Goal: Task Accomplishment & Management: Manage account settings

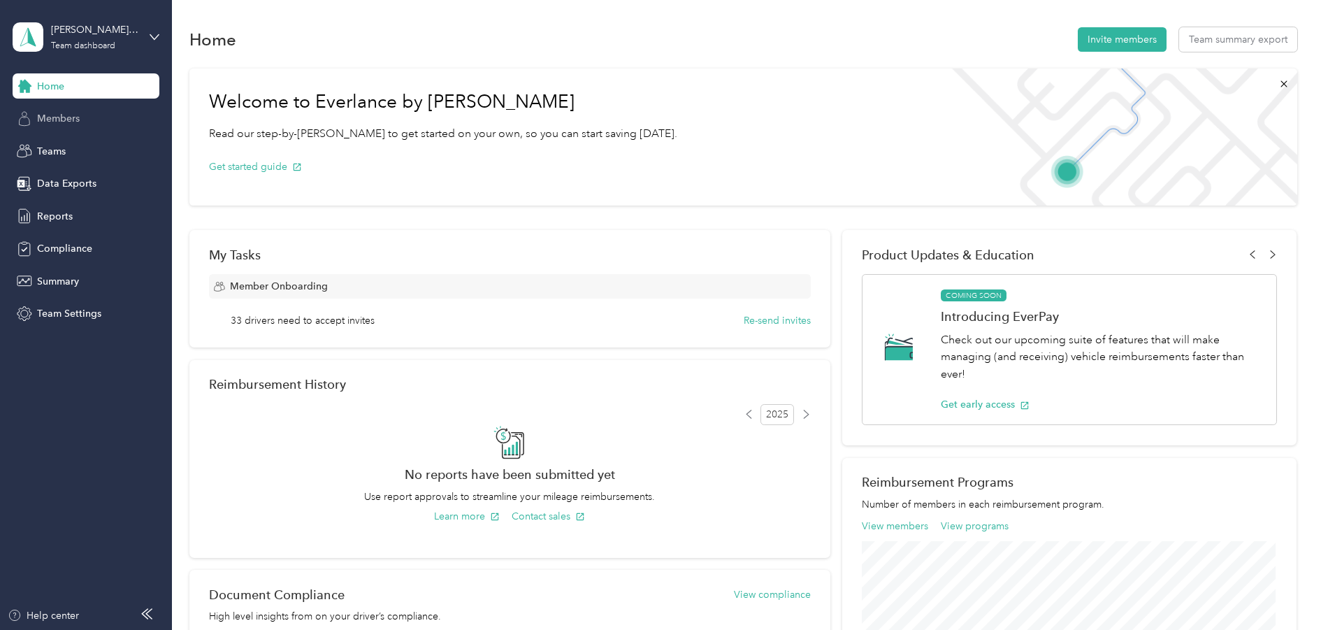
click at [57, 117] on span "Members" at bounding box center [58, 118] width 43 height 15
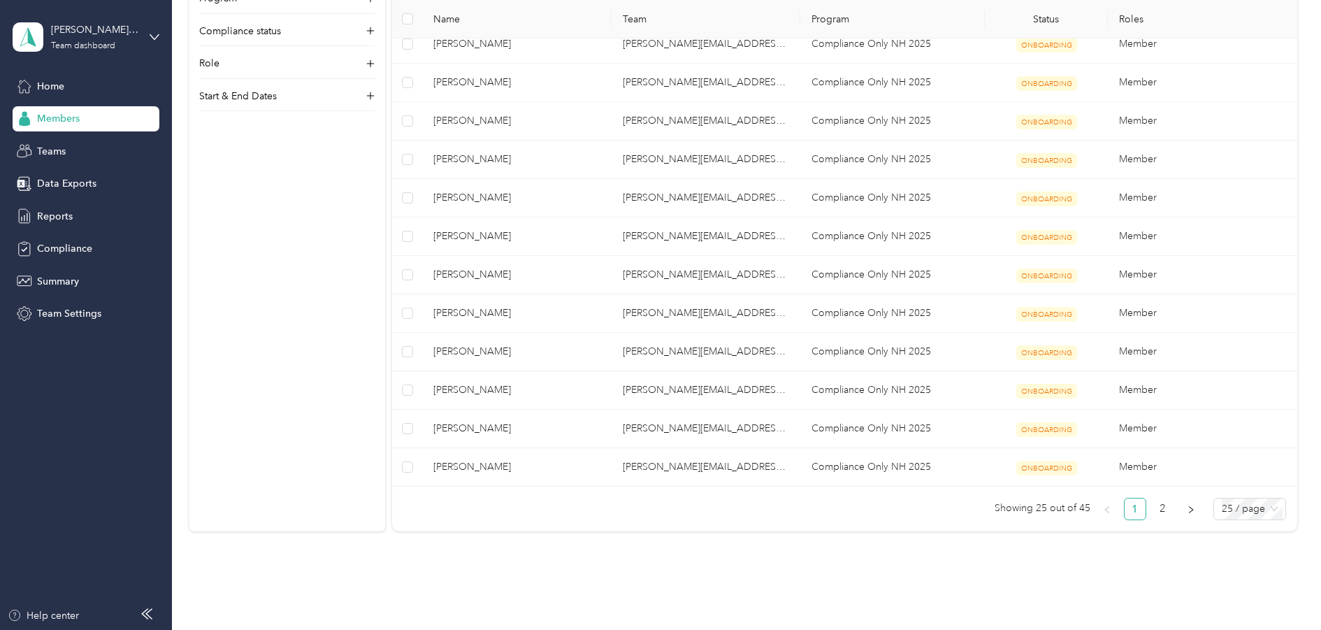
scroll to position [769, 0]
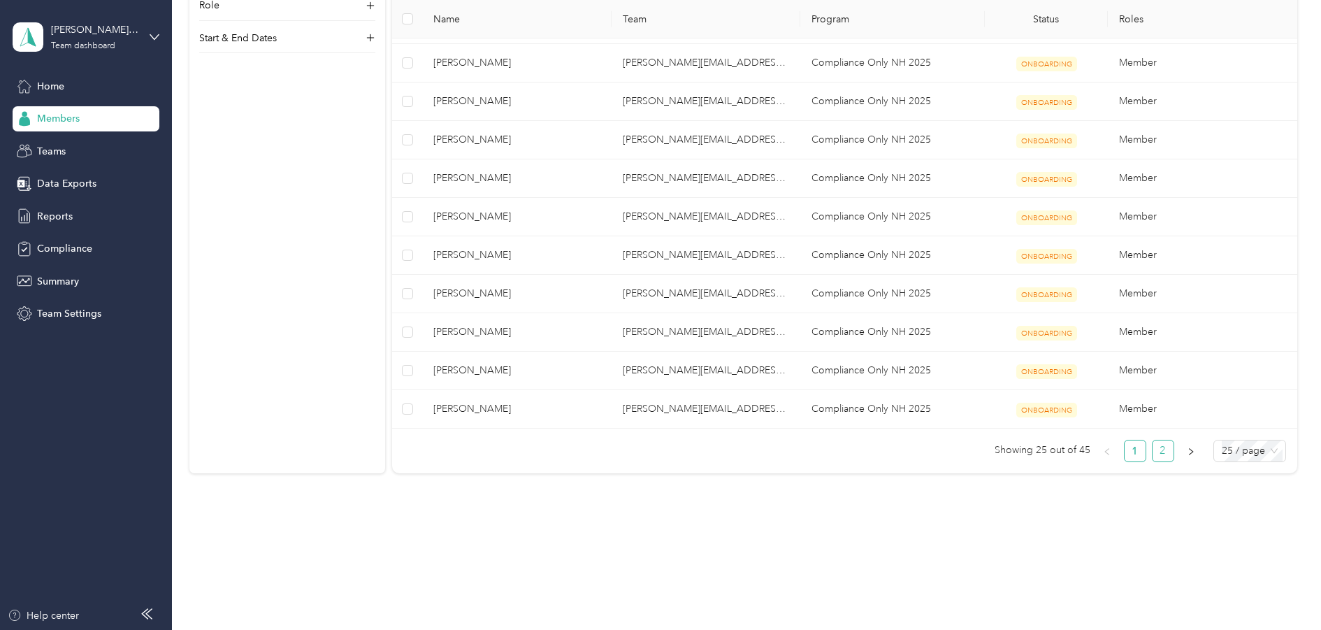
click at [1155, 461] on link "2" at bounding box center [1163, 450] width 21 height 21
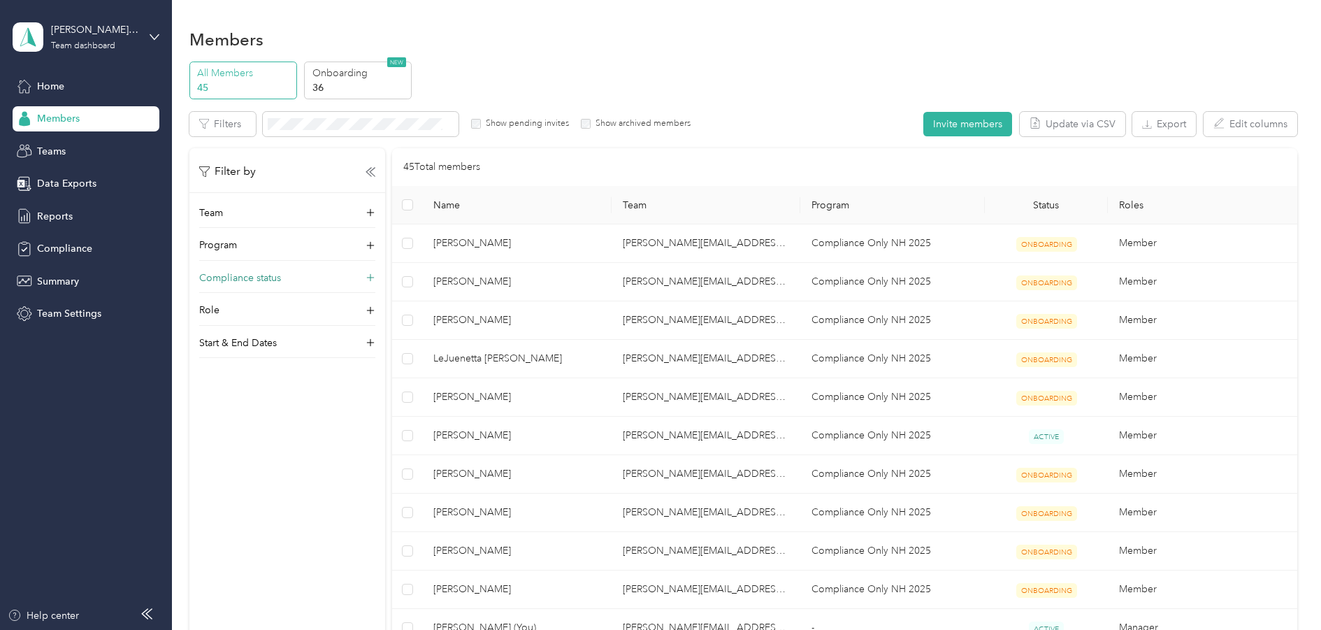
click at [303, 276] on div "Compliance status" at bounding box center [287, 282] width 176 height 22
click at [368, 326] on icon at bounding box center [367, 323] width 6 height 6
click at [313, 411] on li "Not compliant" at bounding box center [287, 401] width 176 height 24
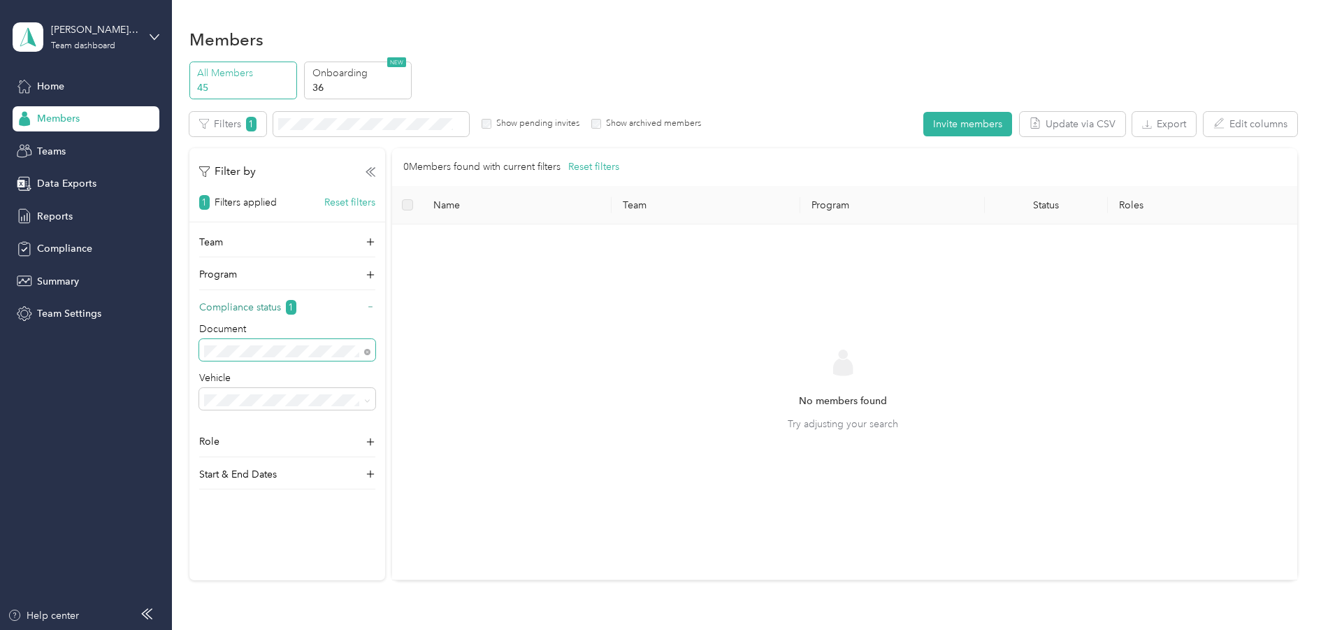
click at [296, 315] on span "1" at bounding box center [291, 307] width 10 height 15
click at [378, 317] on div "Team Program Compliance status 1 Role Start & End Dates" at bounding box center [287, 311] width 196 height 153
click at [371, 312] on icon at bounding box center [370, 307] width 8 height 8
click at [369, 312] on icon at bounding box center [371, 307] width 10 height 10
click at [369, 313] on icon at bounding box center [371, 308] width 14 height 14
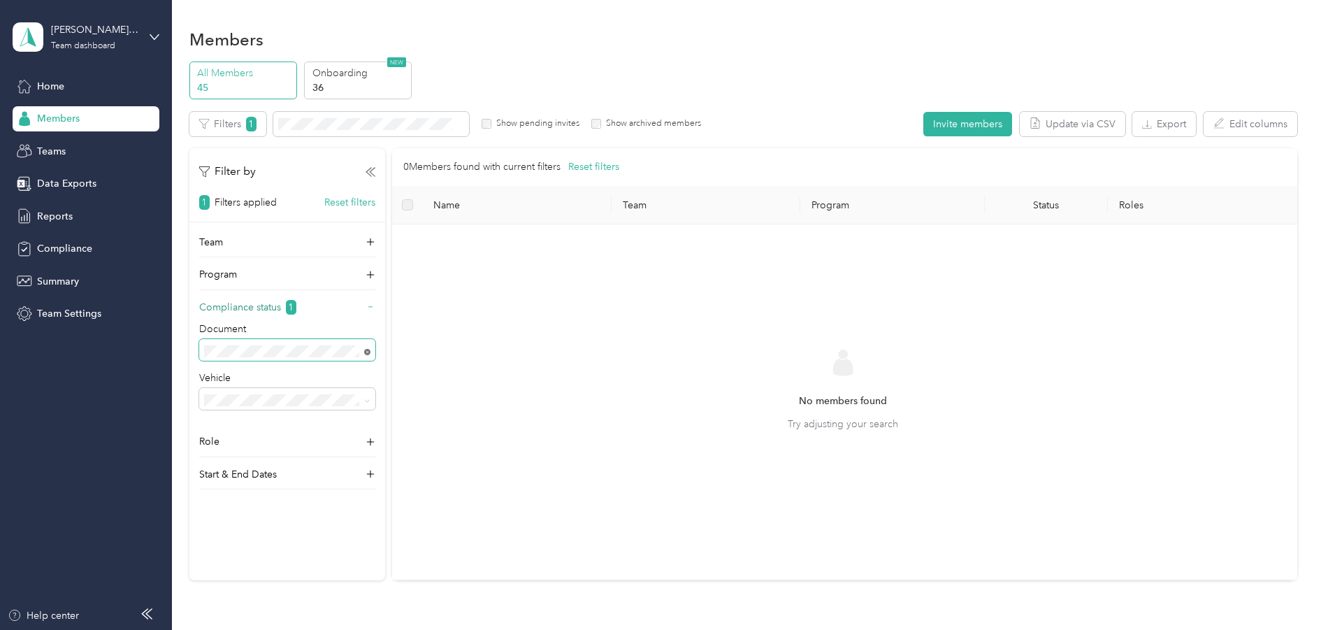
click at [368, 355] on icon at bounding box center [367, 352] width 6 height 6
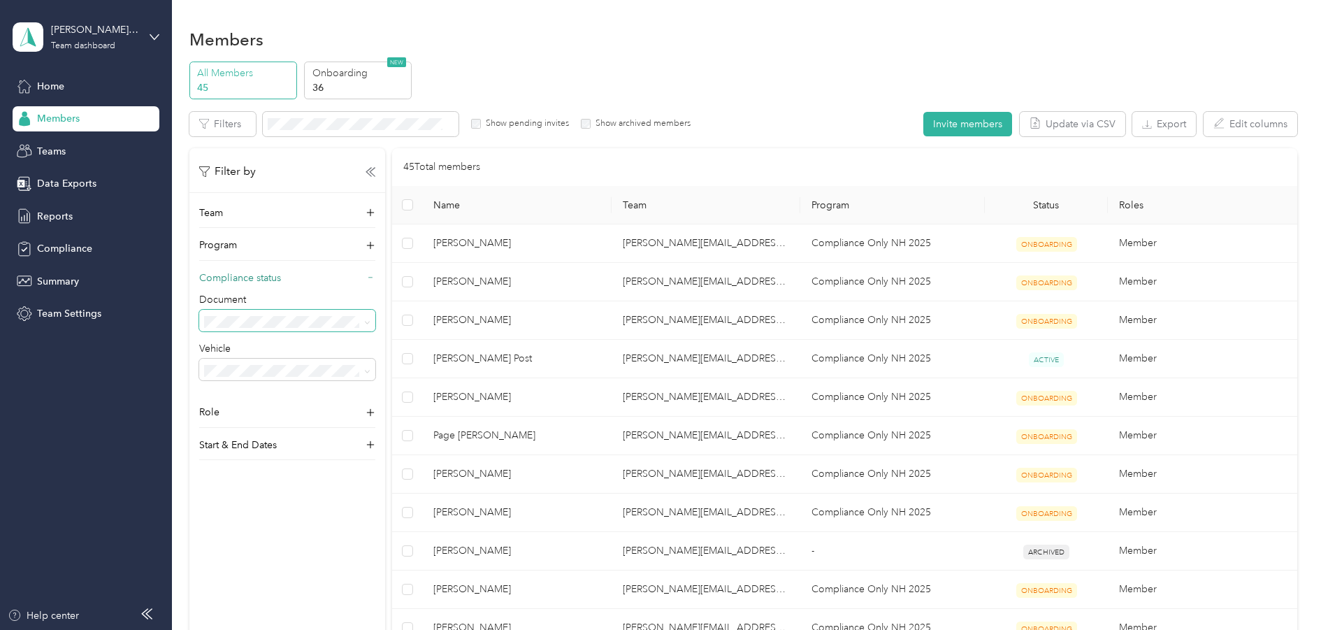
click at [367, 327] on span at bounding box center [367, 322] width 6 height 12
click at [367, 326] on icon at bounding box center [367, 323] width 6 height 6
click at [242, 377] on span "Compliant" at bounding box center [231, 378] width 45 height 12
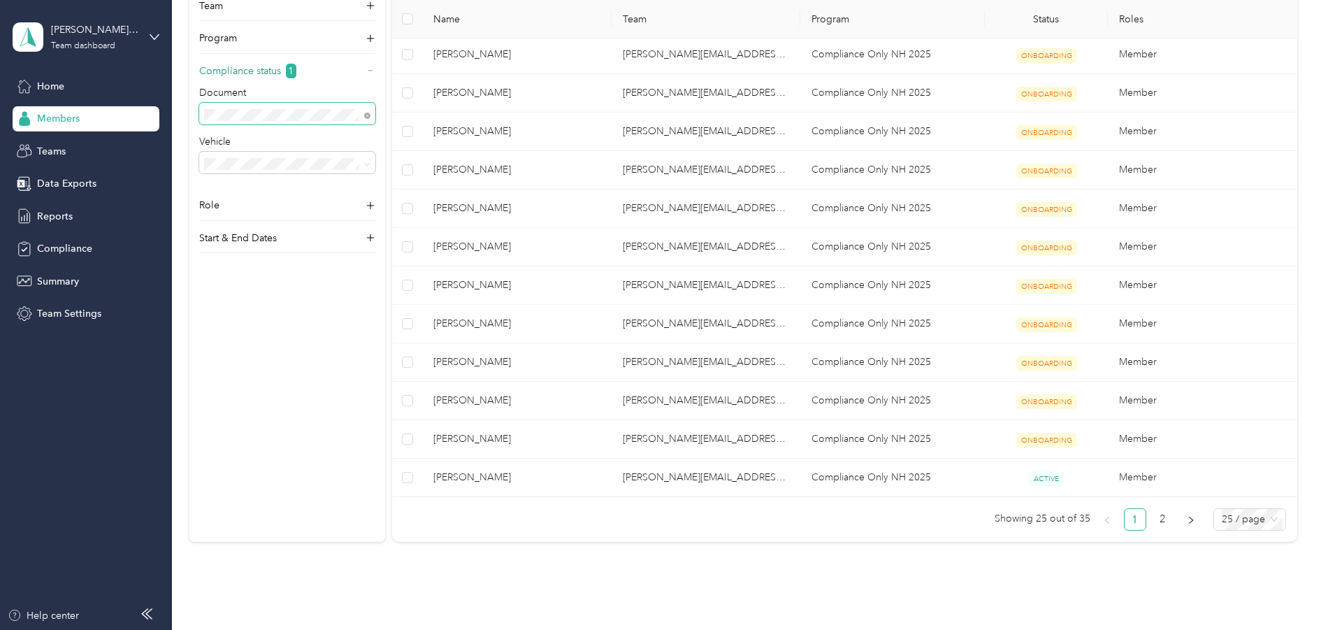
scroll to position [699, 0]
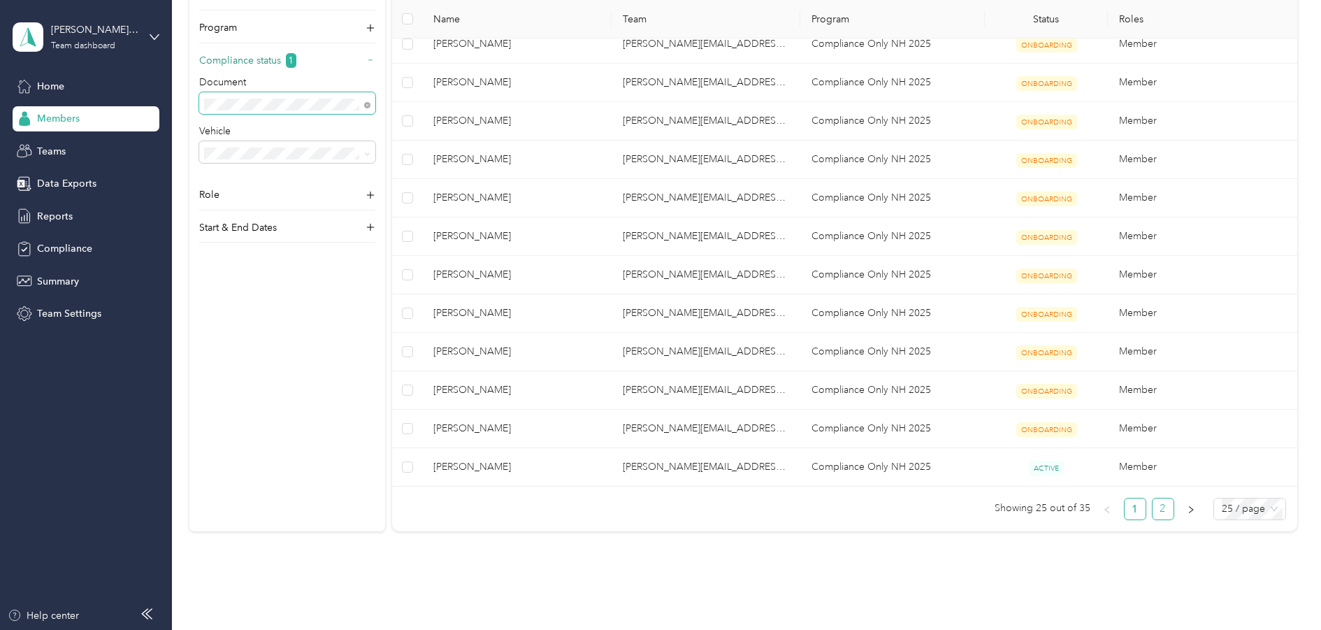
click at [1156, 519] on link "2" at bounding box center [1163, 508] width 21 height 21
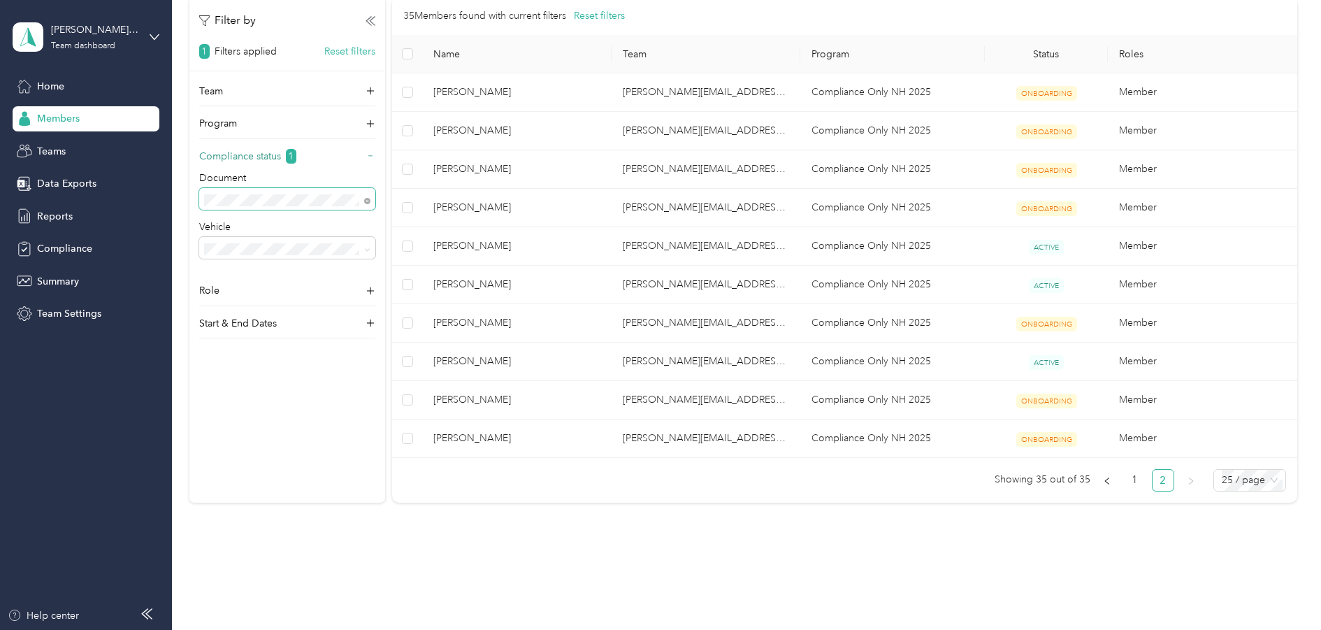
scroll to position [3, 0]
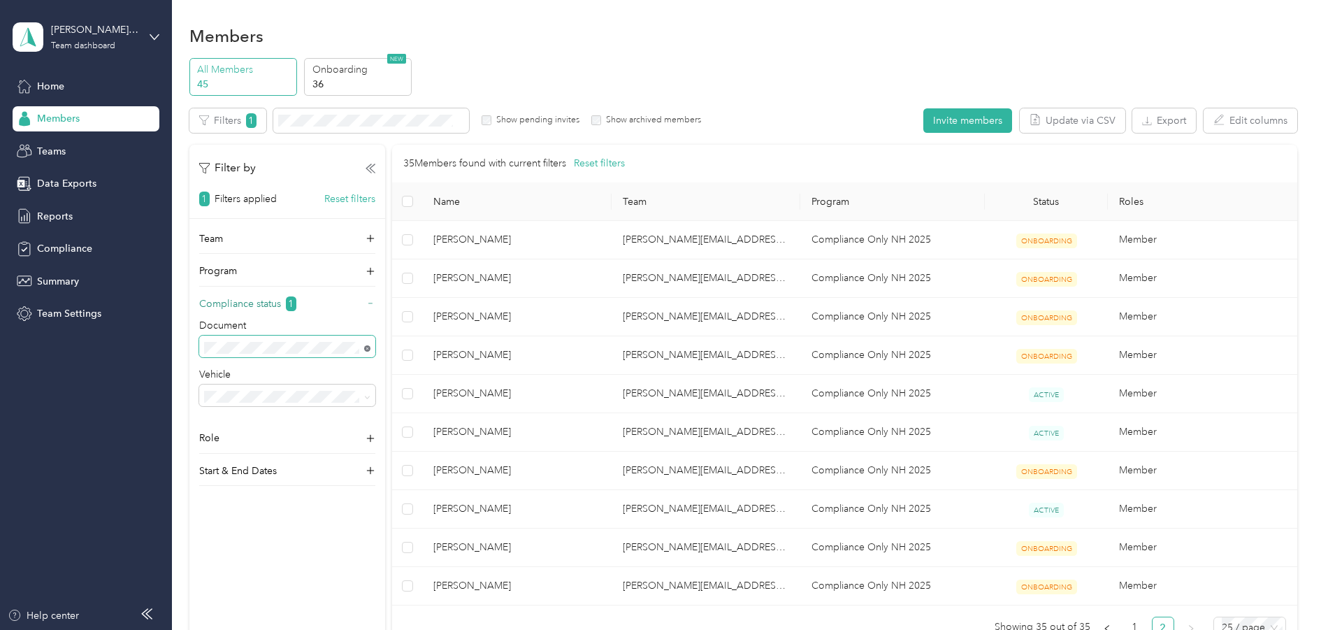
click at [365, 352] on icon at bounding box center [367, 348] width 6 height 6
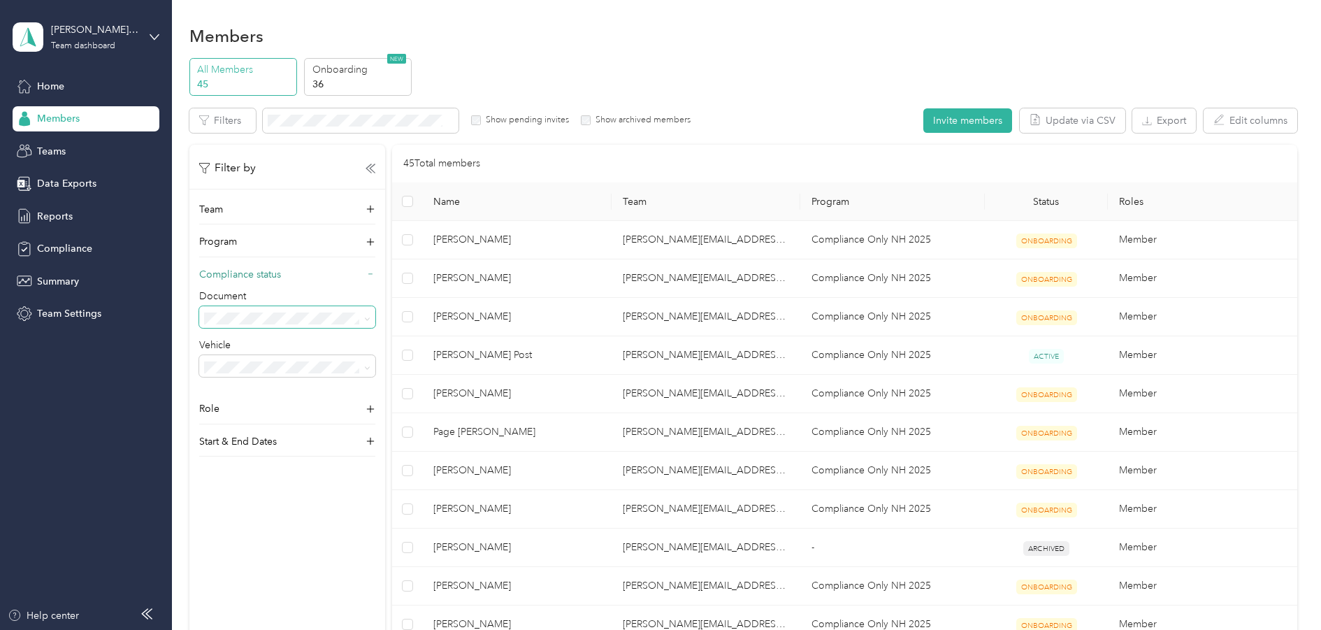
click at [368, 322] on icon at bounding box center [367, 319] width 6 height 6
click at [294, 428] on div "Pending review" at bounding box center [287, 420] width 157 height 15
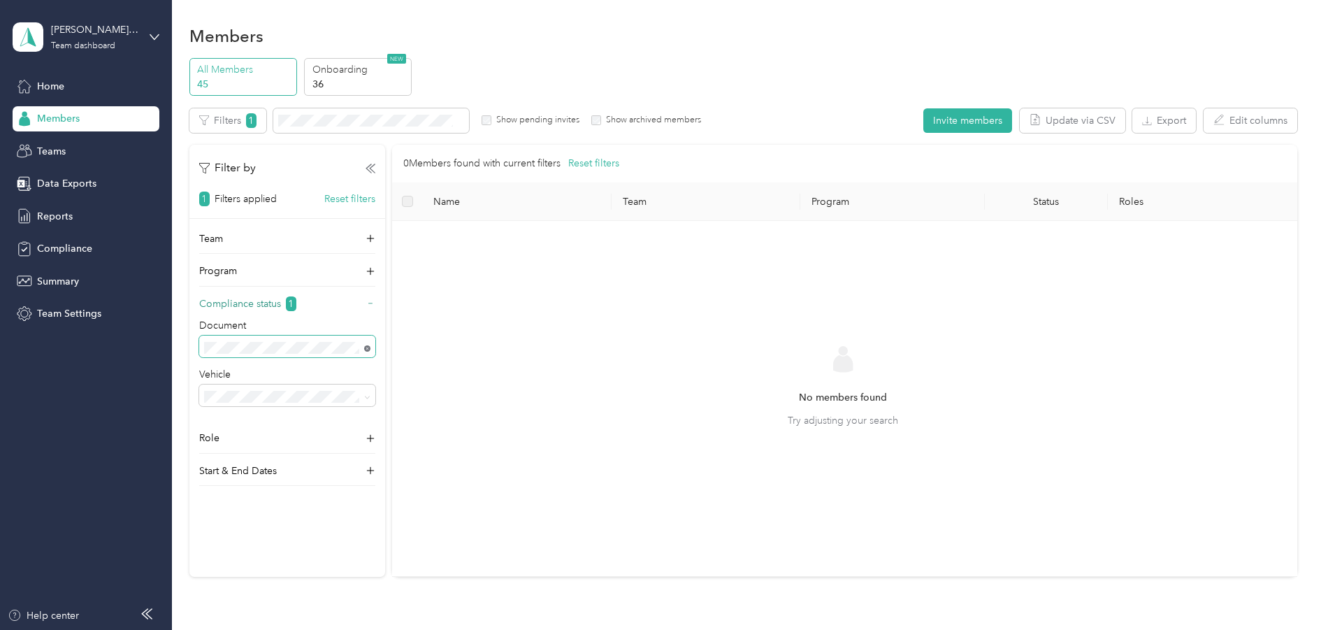
click at [368, 350] on icon at bounding box center [367, 348] width 3 height 3
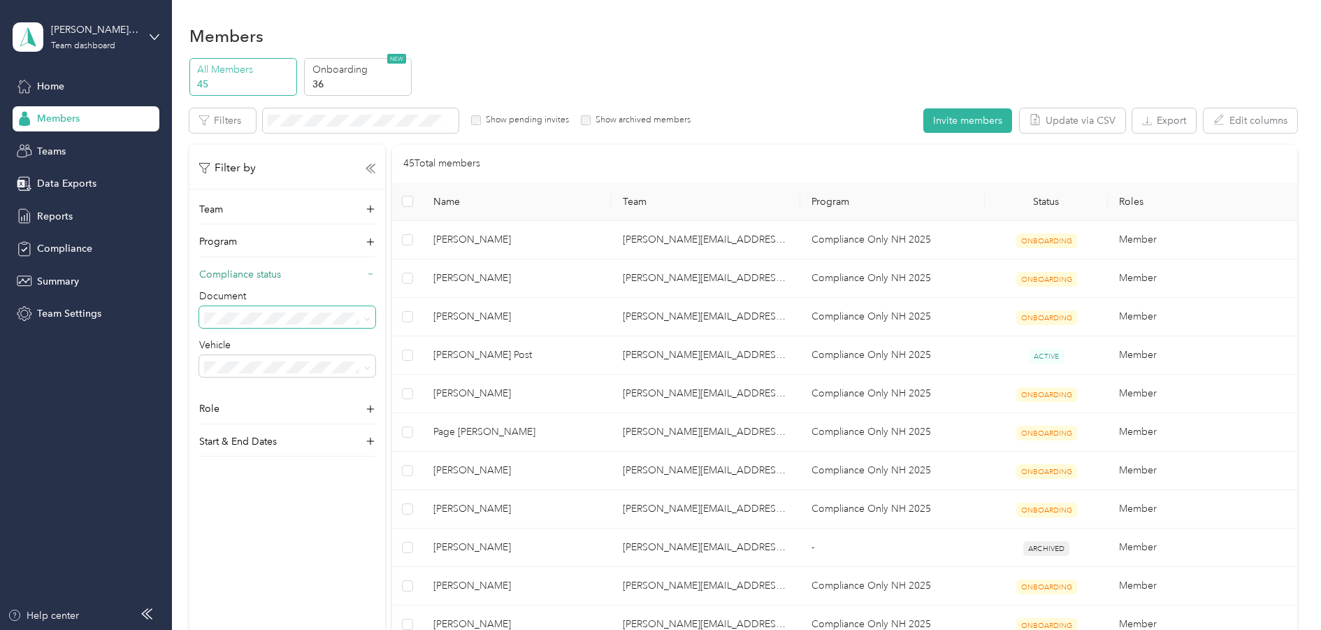
click at [367, 322] on icon at bounding box center [367, 319] width 6 height 6
click at [269, 477] on span "Not submitted" at bounding box center [241, 472] width 64 height 12
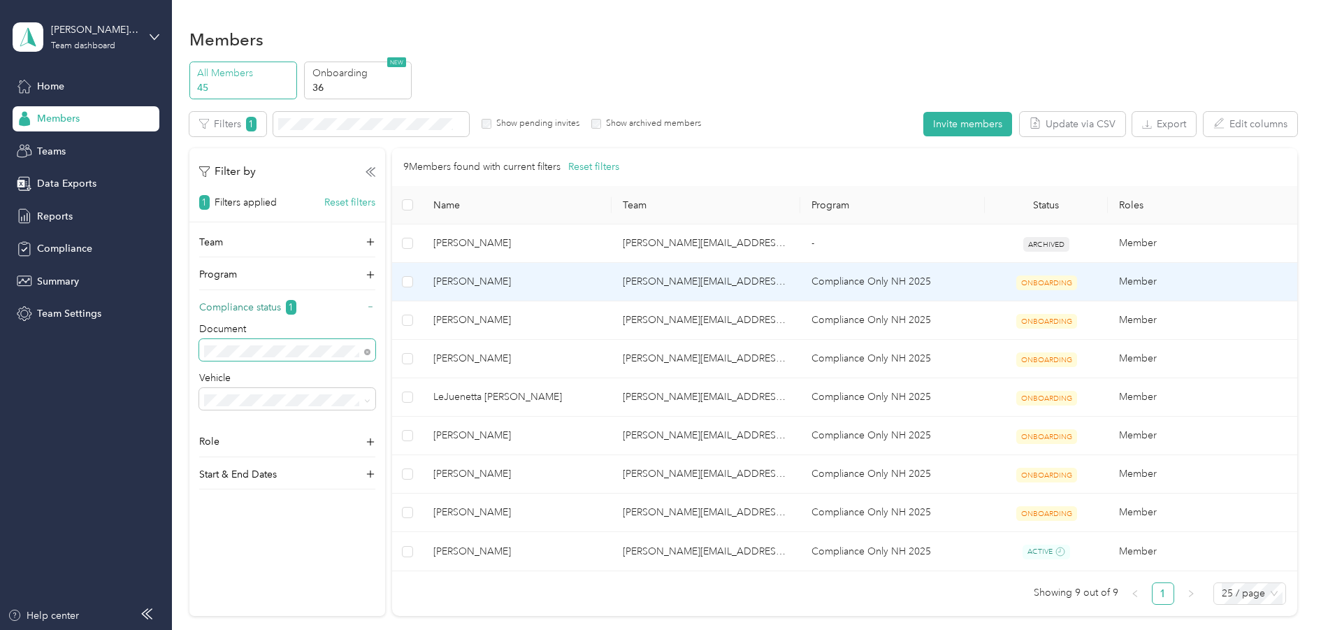
click at [466, 289] on span "[PERSON_NAME]" at bounding box center [516, 281] width 167 height 15
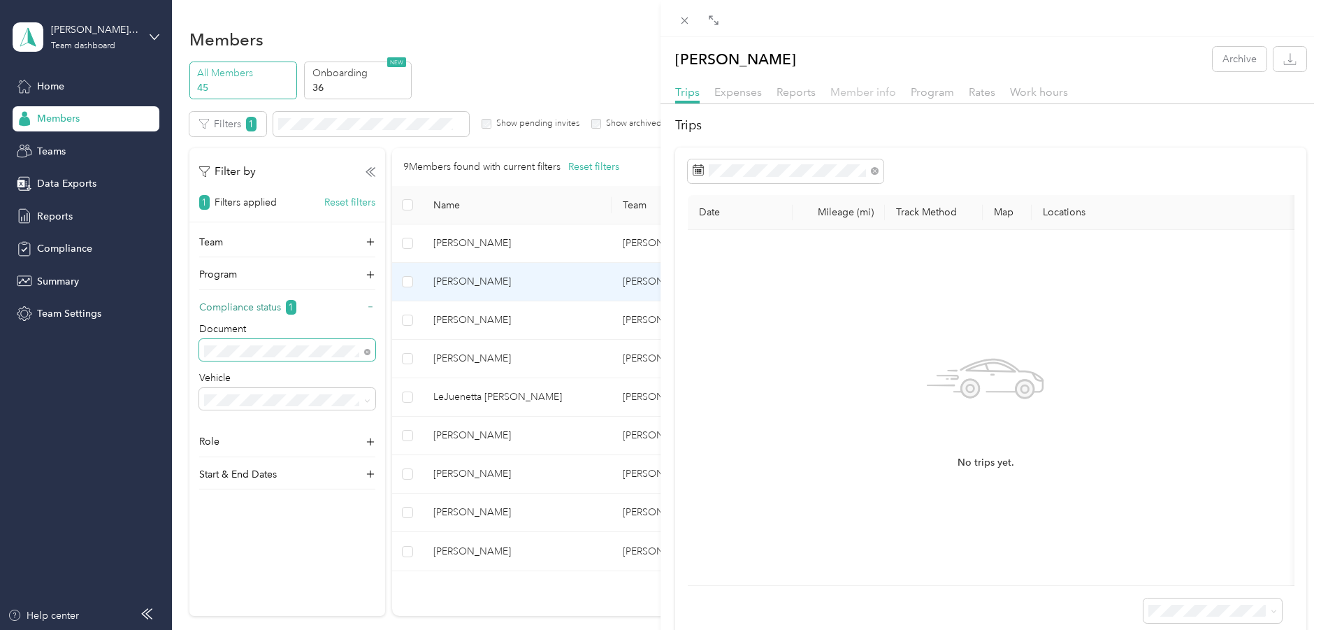
click at [864, 95] on span "Member info" at bounding box center [864, 91] width 66 height 13
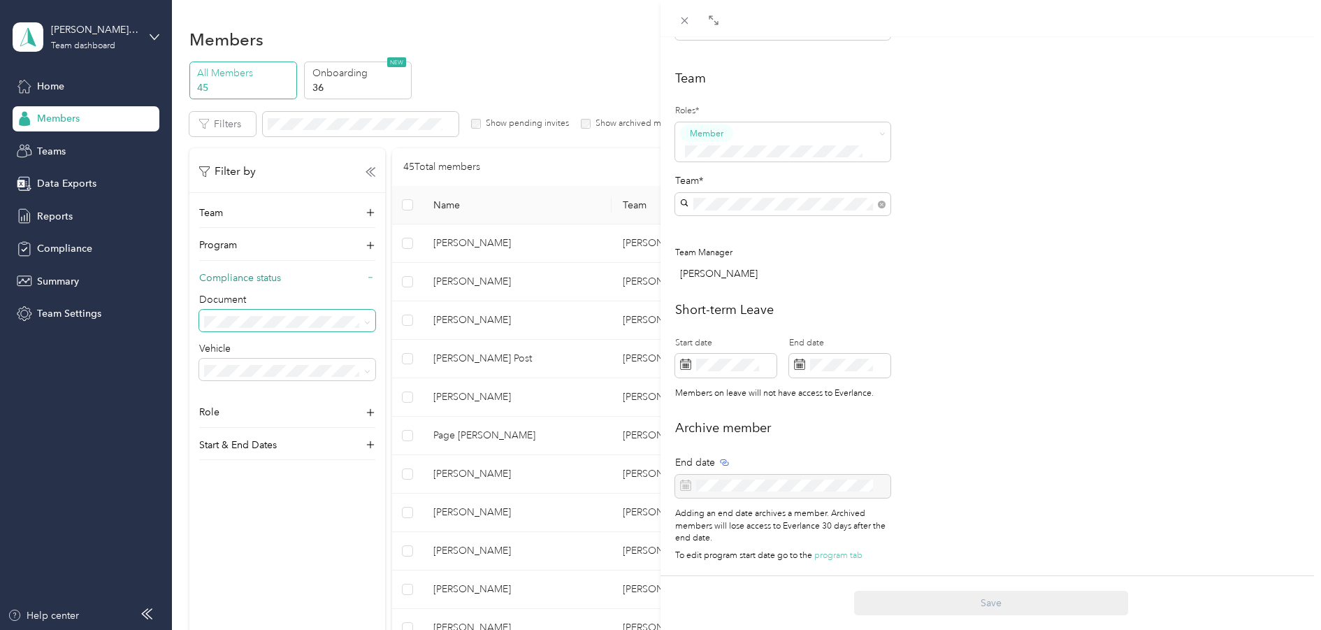
scroll to position [341, 0]
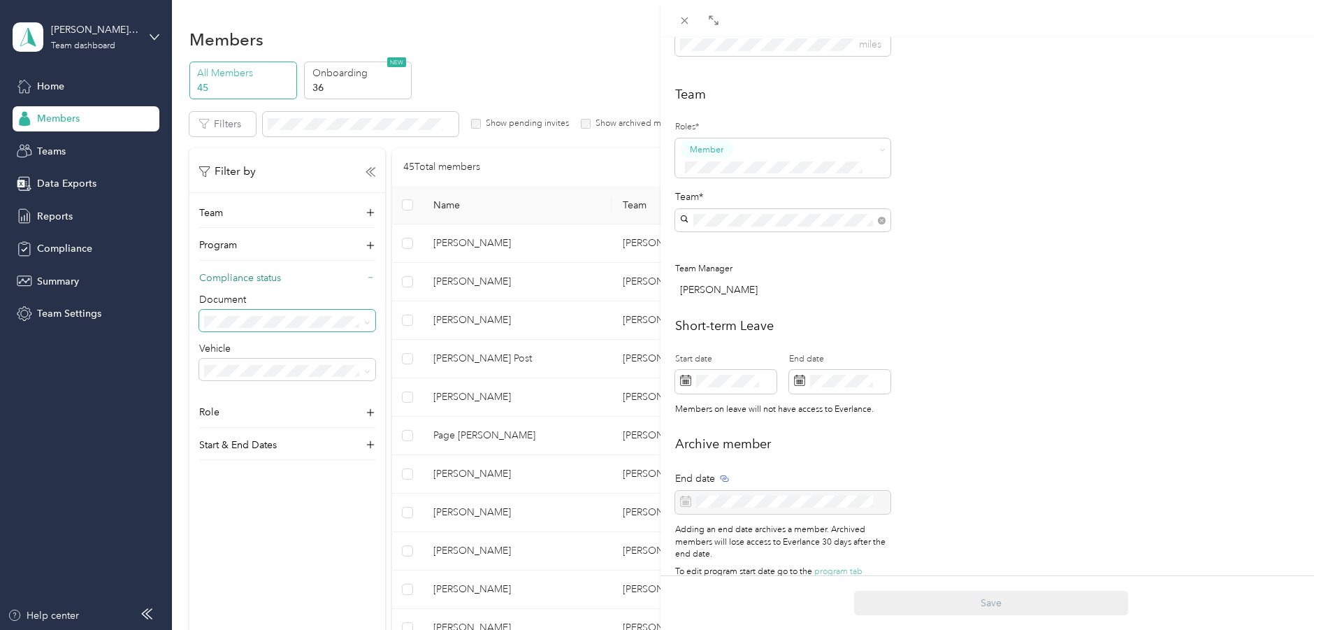
click at [575, 62] on div "[PERSON_NAME] Archive Trips Expenses Reports Member info Program Rates Work hou…" at bounding box center [660, 315] width 1321 height 630
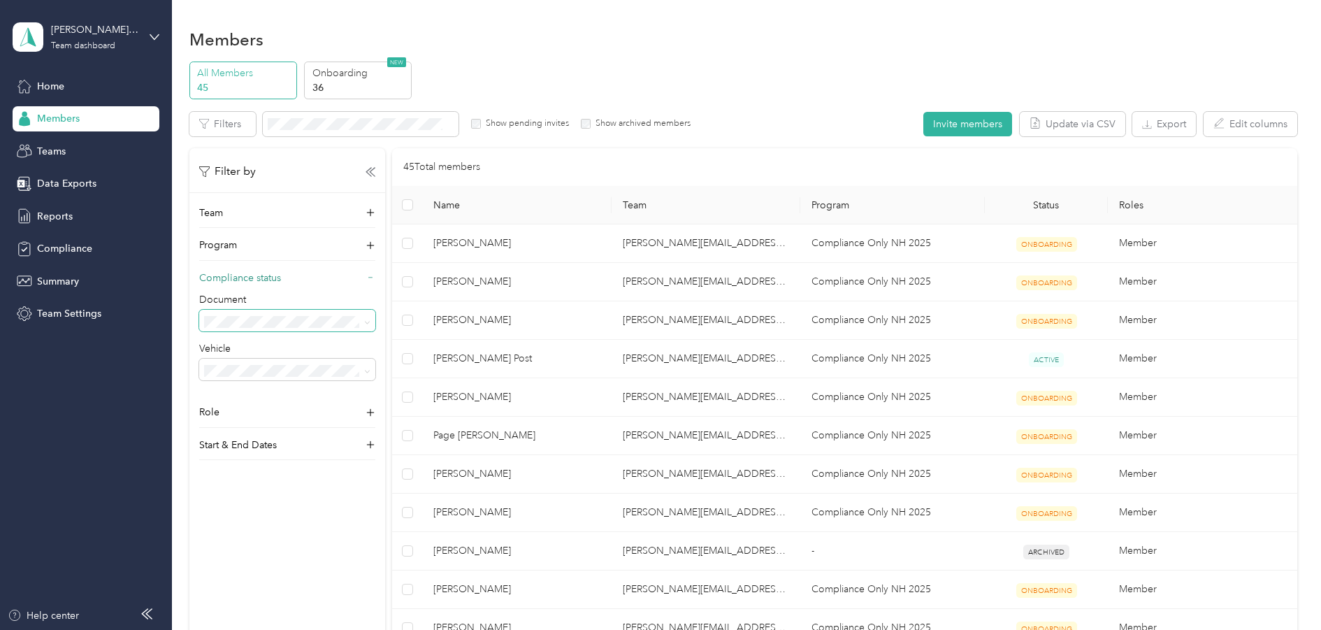
click at [369, 282] on icon at bounding box center [371, 278] width 10 height 10
click at [369, 285] on icon at bounding box center [371, 278] width 14 height 14
click at [366, 326] on icon at bounding box center [367, 323] width 6 height 6
click at [289, 461] on li "In review" at bounding box center [287, 448] width 176 height 24
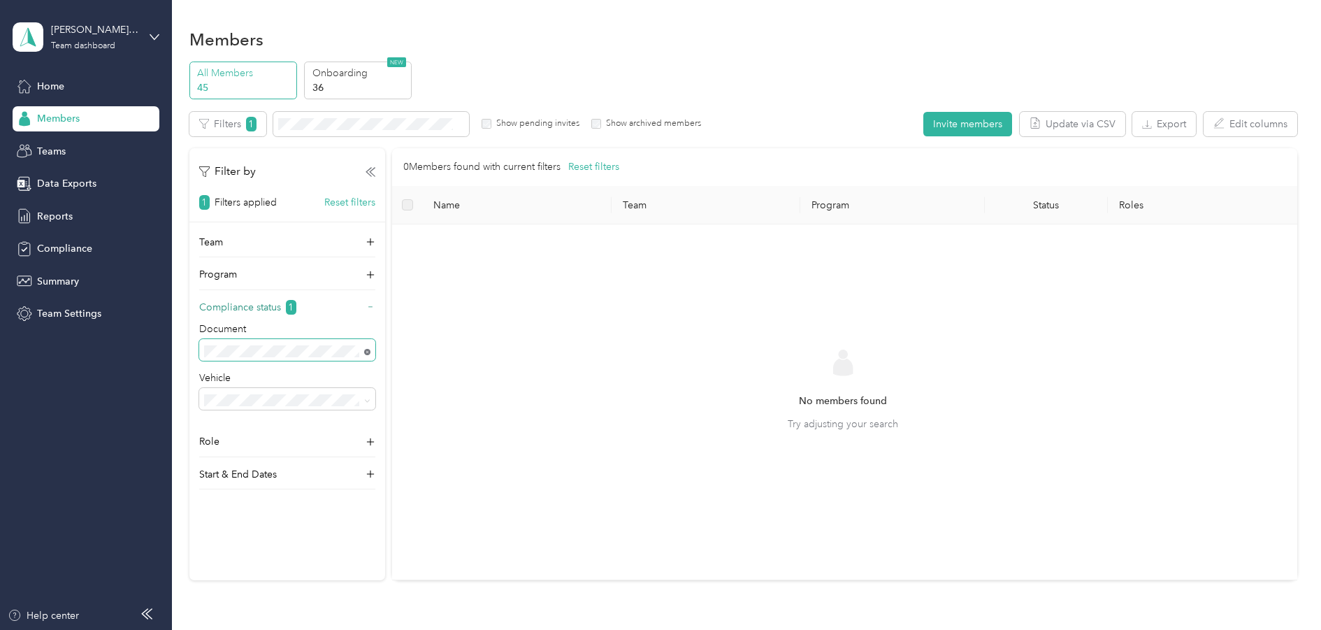
click at [369, 355] on icon at bounding box center [367, 352] width 6 height 6
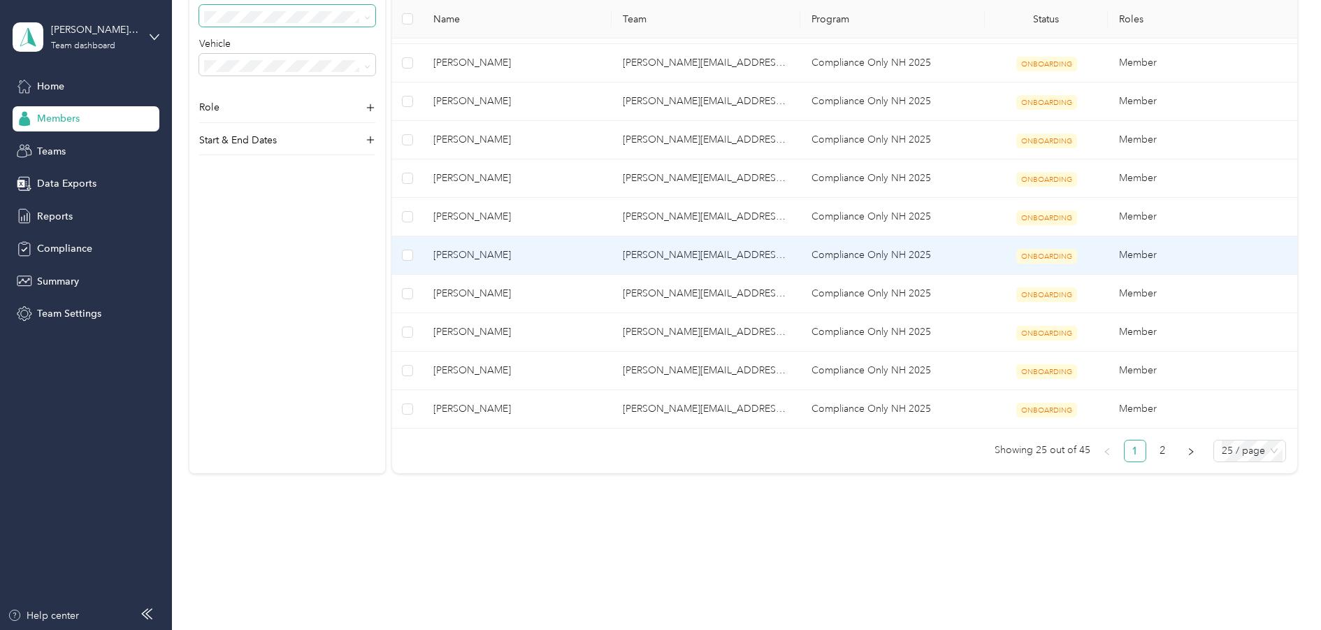
scroll to position [769, 0]
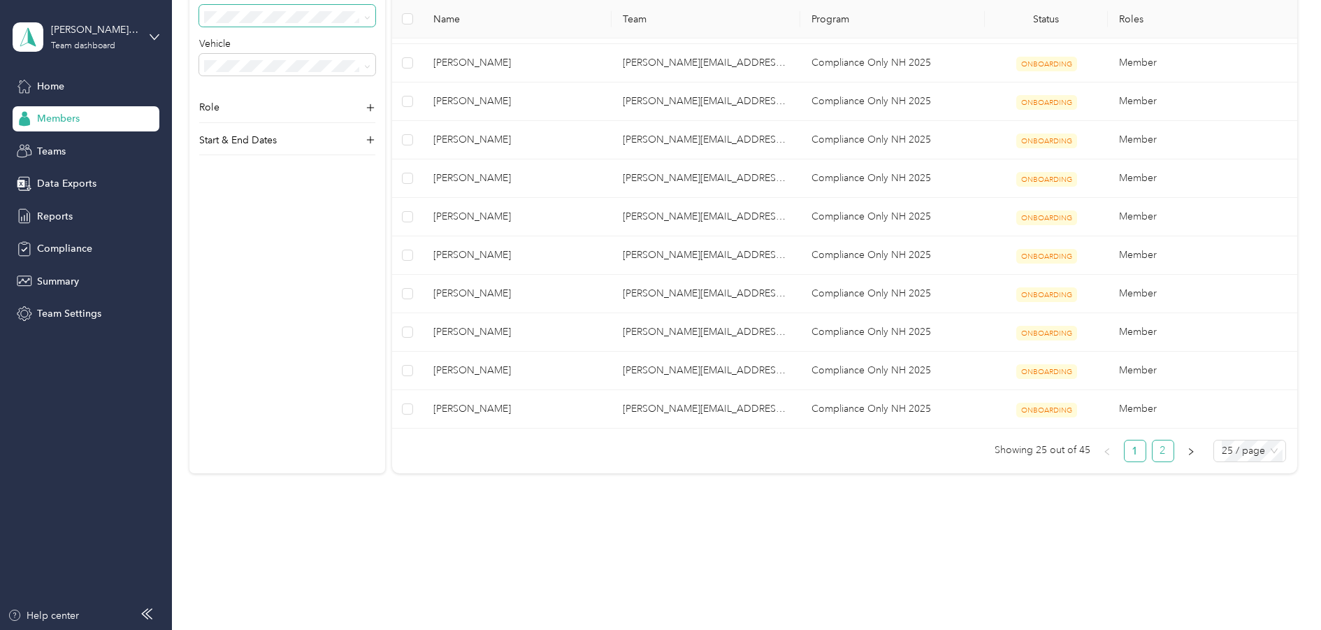
click at [1158, 461] on link "2" at bounding box center [1163, 450] width 21 height 21
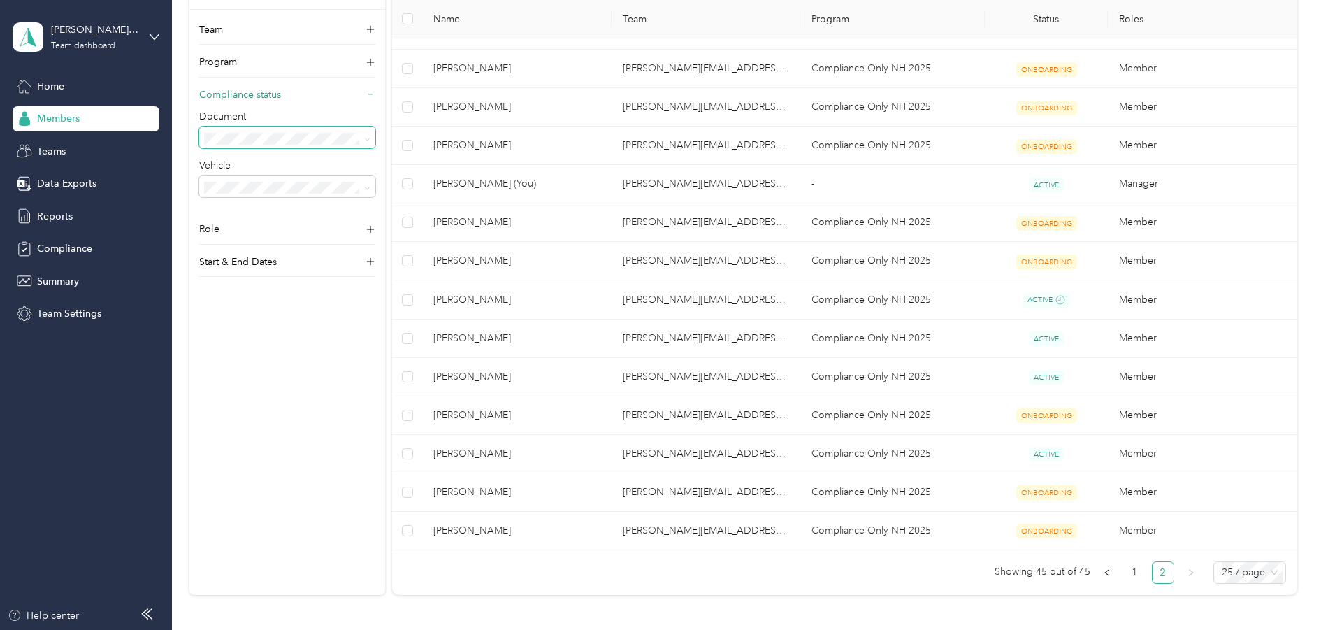
scroll to position [410, 0]
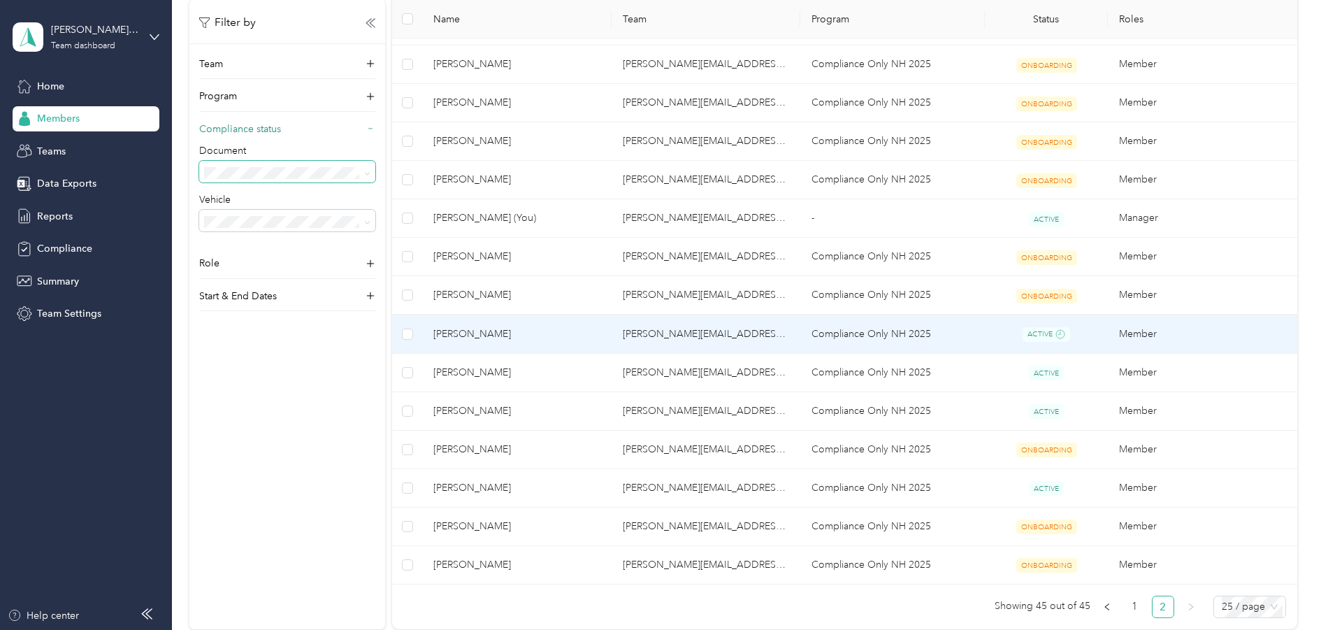
click at [454, 342] on span "[PERSON_NAME]" at bounding box center [516, 334] width 167 height 15
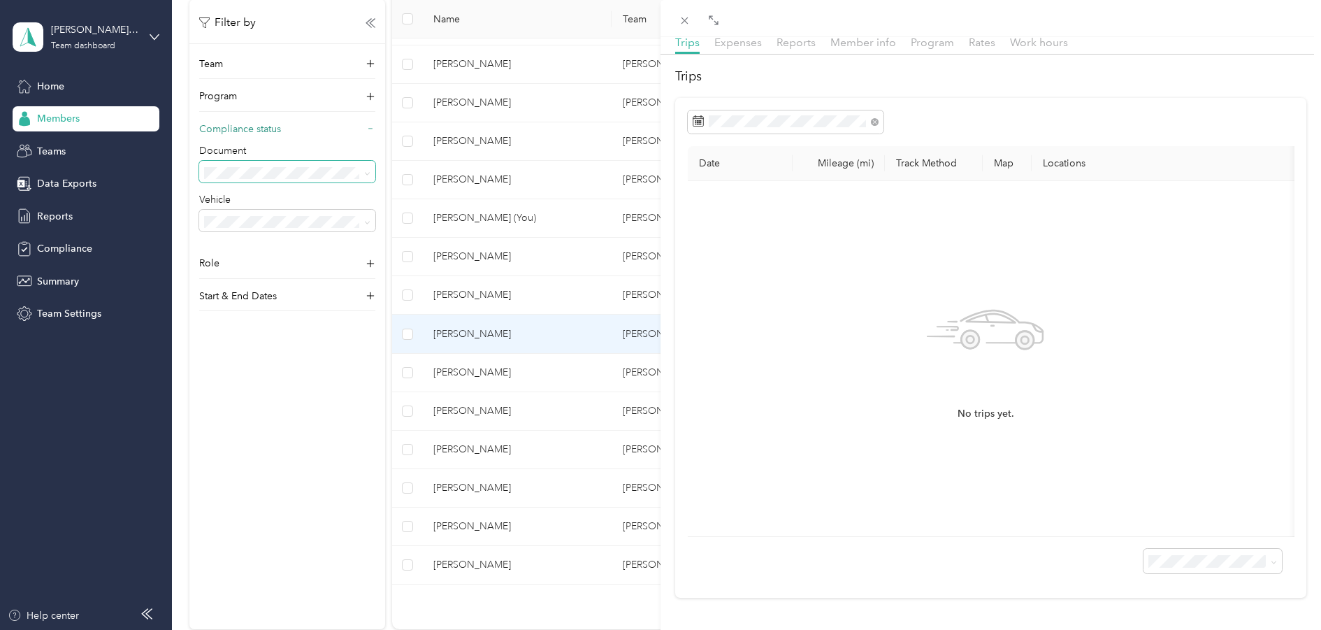
scroll to position [129, 0]
click at [687, 16] on icon at bounding box center [685, 21] width 12 height 12
